Goal: Transaction & Acquisition: Book appointment/travel/reservation

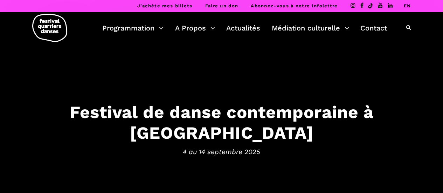
click at [405, 5] on link "EN" at bounding box center [406, 5] width 7 height 5
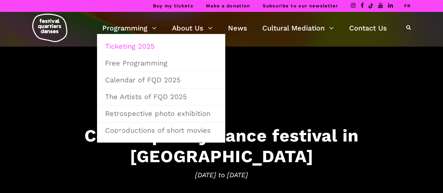
click at [134, 47] on link "Ticketing 2025" at bounding box center [161, 46] width 120 height 16
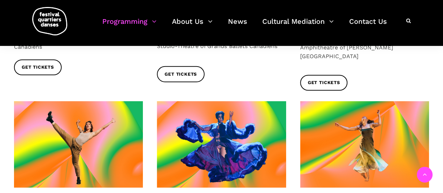
scroll to position [981, 0]
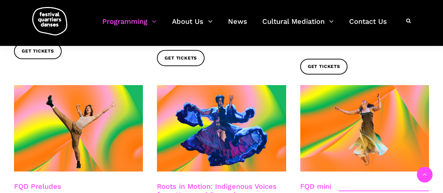
click at [244, 182] on link "Roots in Motion: Indigenous Voices from Here and Beyond" at bounding box center [216, 190] width 119 height 17
